Goal: Task Accomplishment & Management: Complete application form

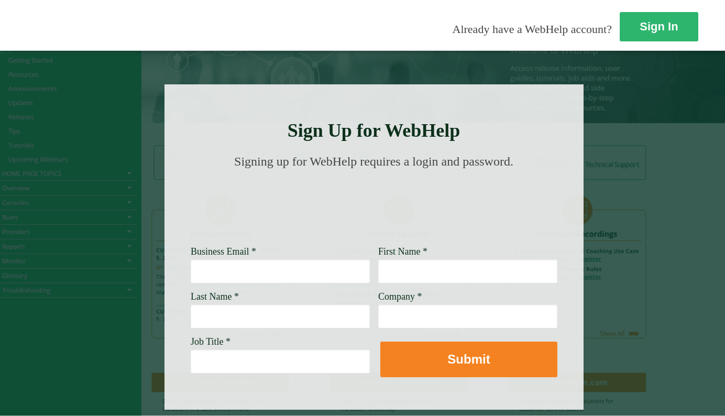
click at [205, 272] on input "Business Email *" at bounding box center [280, 271] width 179 height 24
click at [418, 264] on input "First Name *" at bounding box center [467, 271] width 179 height 24
drag, startPoint x: 416, startPoint y: 275, endPoint x: 310, endPoint y: 276, distance: 105.2
click at [191, 246] on div "Business Email * First Name * paredes Last Name * Company * Job Title *" at bounding box center [191, 246] width 0 height 0
type input "ritchie ian"
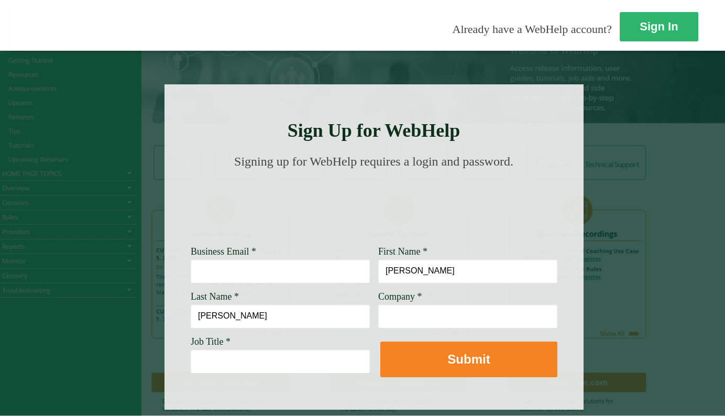
type input "paredes"
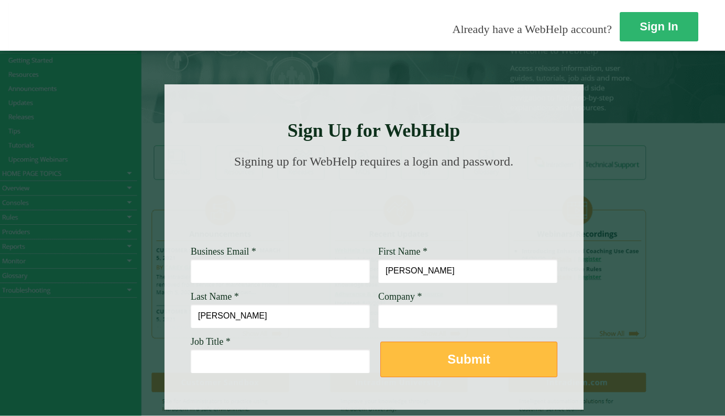
click at [396, 361] on button "Submit" at bounding box center [468, 359] width 177 height 36
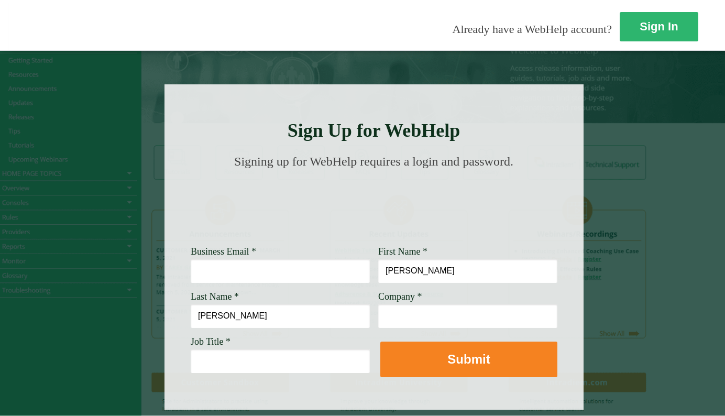
click at [220, 271] on input "Business Email *" at bounding box center [280, 271] width 179 height 24
click at [224, 272] on input "Business Email *" at bounding box center [280, 271] width 179 height 24
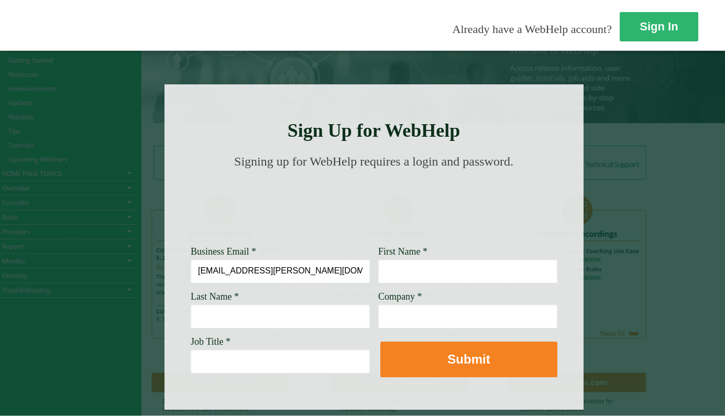
type input "[EMAIL_ADDRESS][PERSON_NAME][DOMAIN_NAME]"
type input "[PERSON_NAME]"
type input "WSellsfargo"
type input "CSAM"
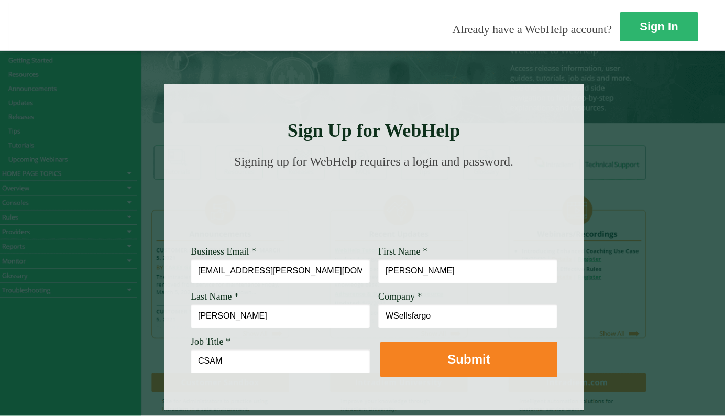
click at [387, 320] on input "WSellsfargo" at bounding box center [467, 316] width 179 height 24
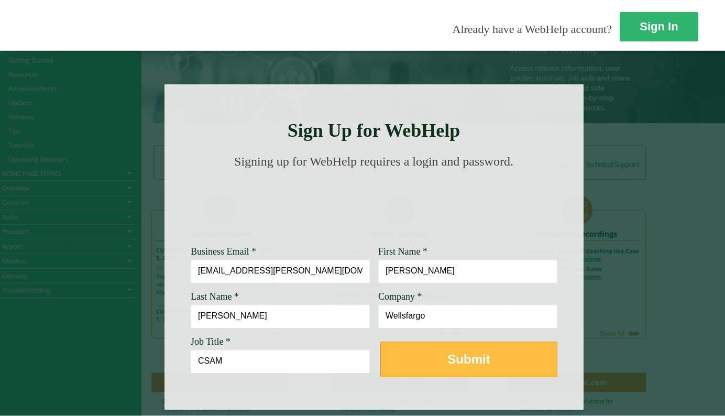
type input "Wellsfargo"
click at [426, 360] on button "Submit" at bounding box center [468, 359] width 177 height 36
